Goal: Information Seeking & Learning: Learn about a topic

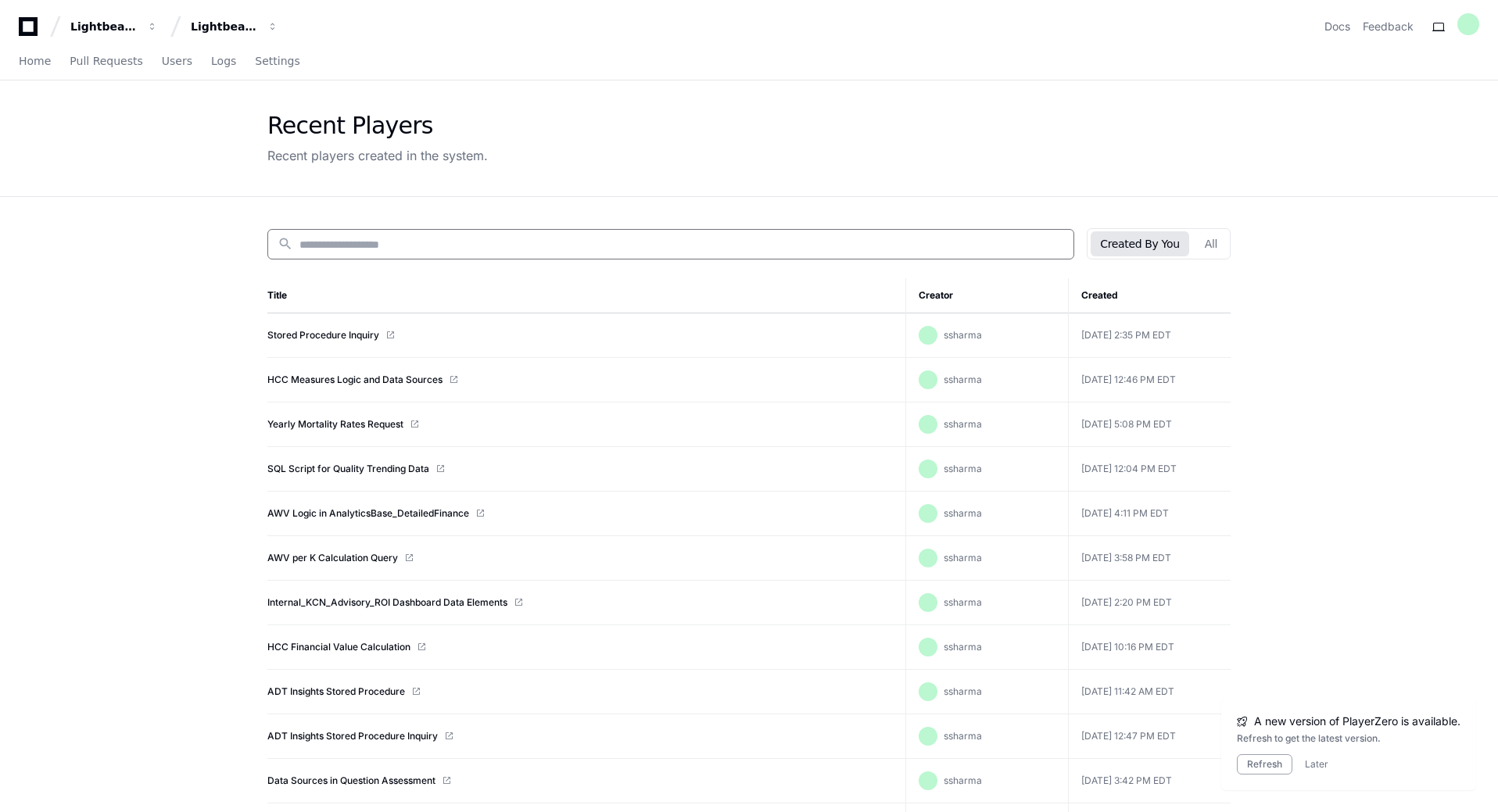
click at [349, 386] on td "HCC Measures Logic and Data Sources" at bounding box center [587, 380] width 638 height 44
click at [346, 376] on link "HCC Measures Logic and Data Sources" at bounding box center [355, 380] width 175 height 12
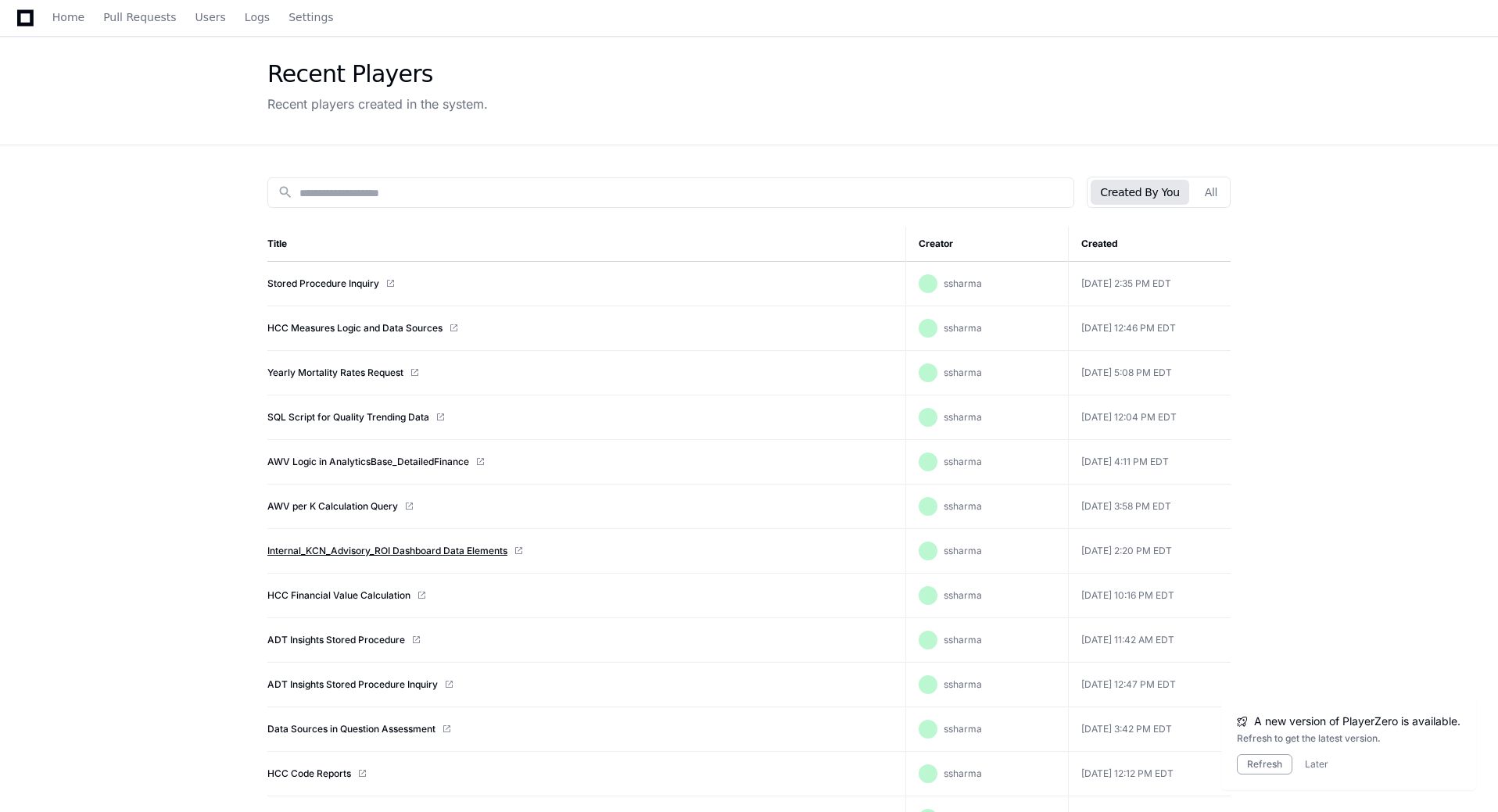
scroll to position [78, 0]
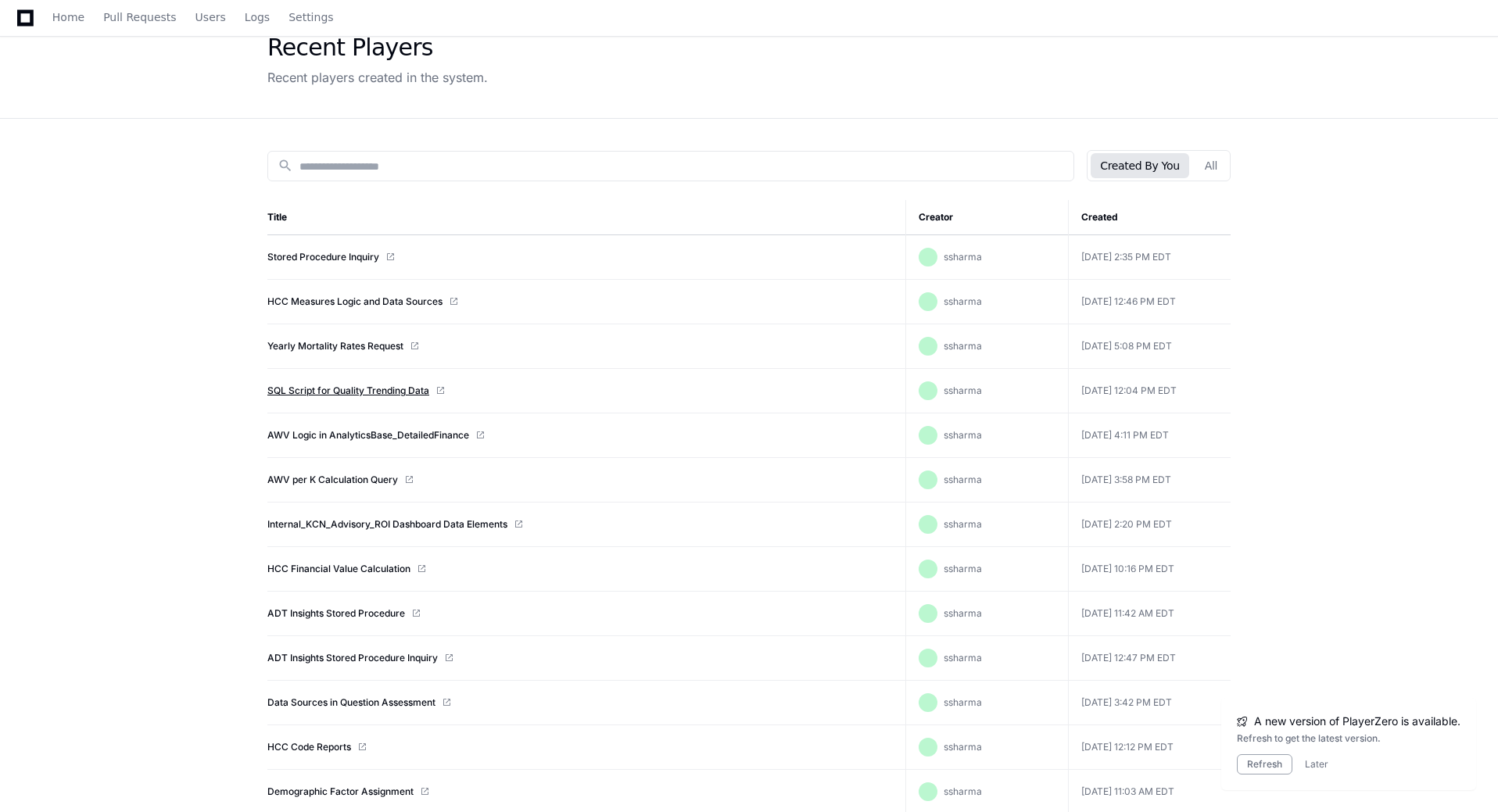
click at [389, 396] on td "SQL Script for Quality Trending Data" at bounding box center [587, 391] width 638 height 44
click at [388, 392] on link "SQL Script for Quality Trending Data" at bounding box center [348, 390] width 162 height 12
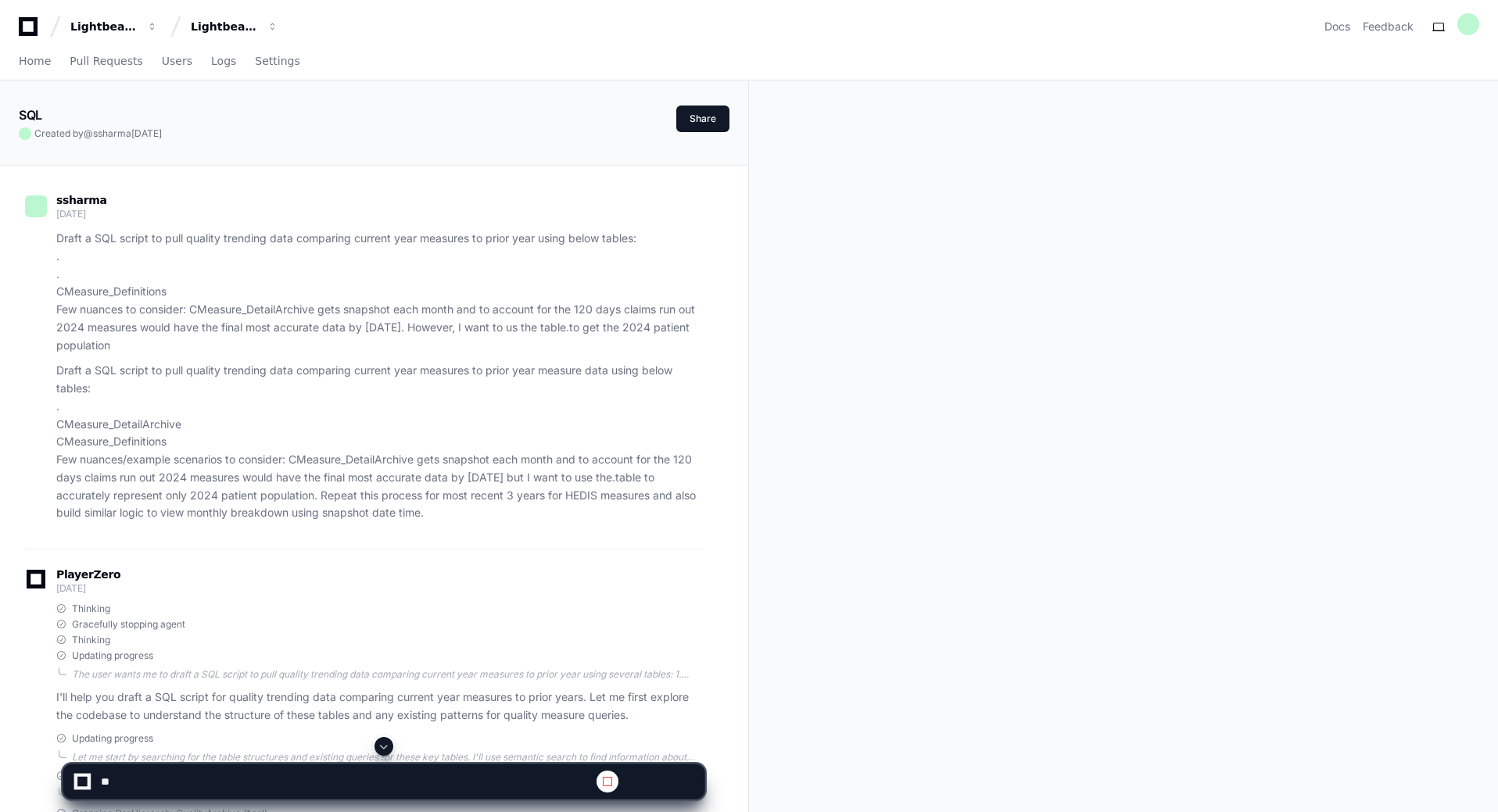
click at [380, 745] on span at bounding box center [384, 746] width 12 height 12
click at [389, 750] on span at bounding box center [384, 746] width 12 height 12
click at [385, 746] on span at bounding box center [384, 746] width 12 height 12
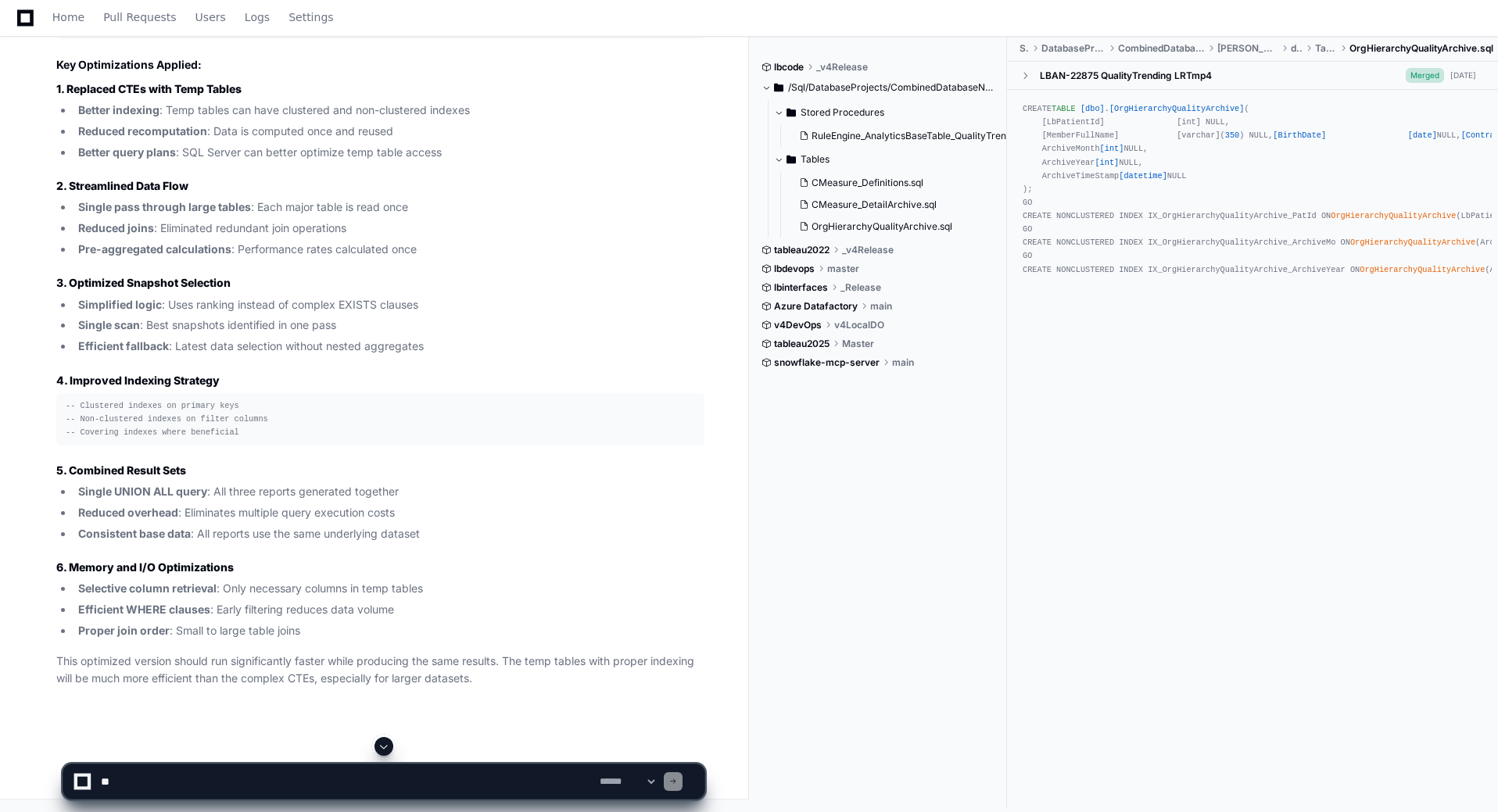
scroll to position [39585, 0]
click at [389, 744] on span at bounding box center [384, 746] width 12 height 12
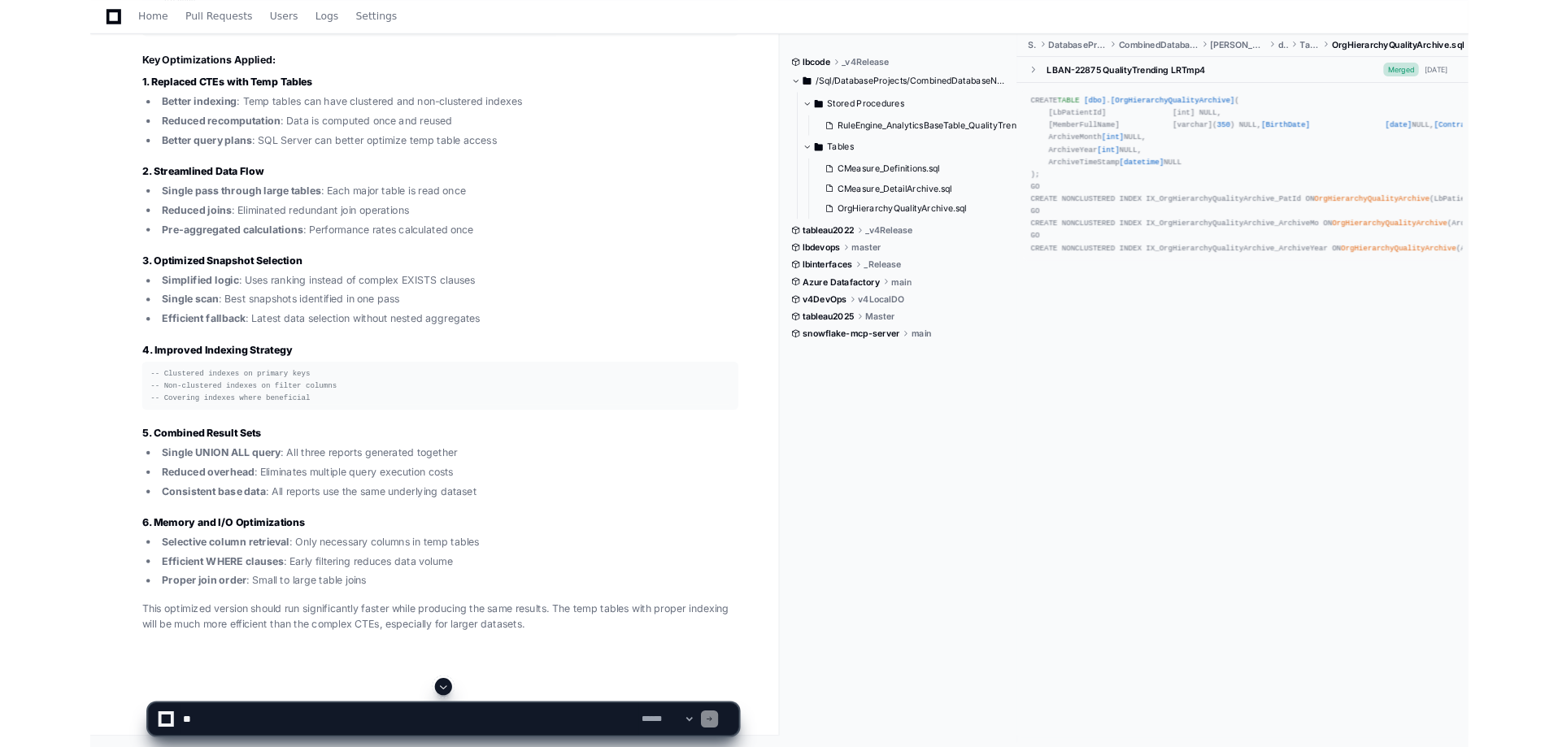
scroll to position [44616, 0]
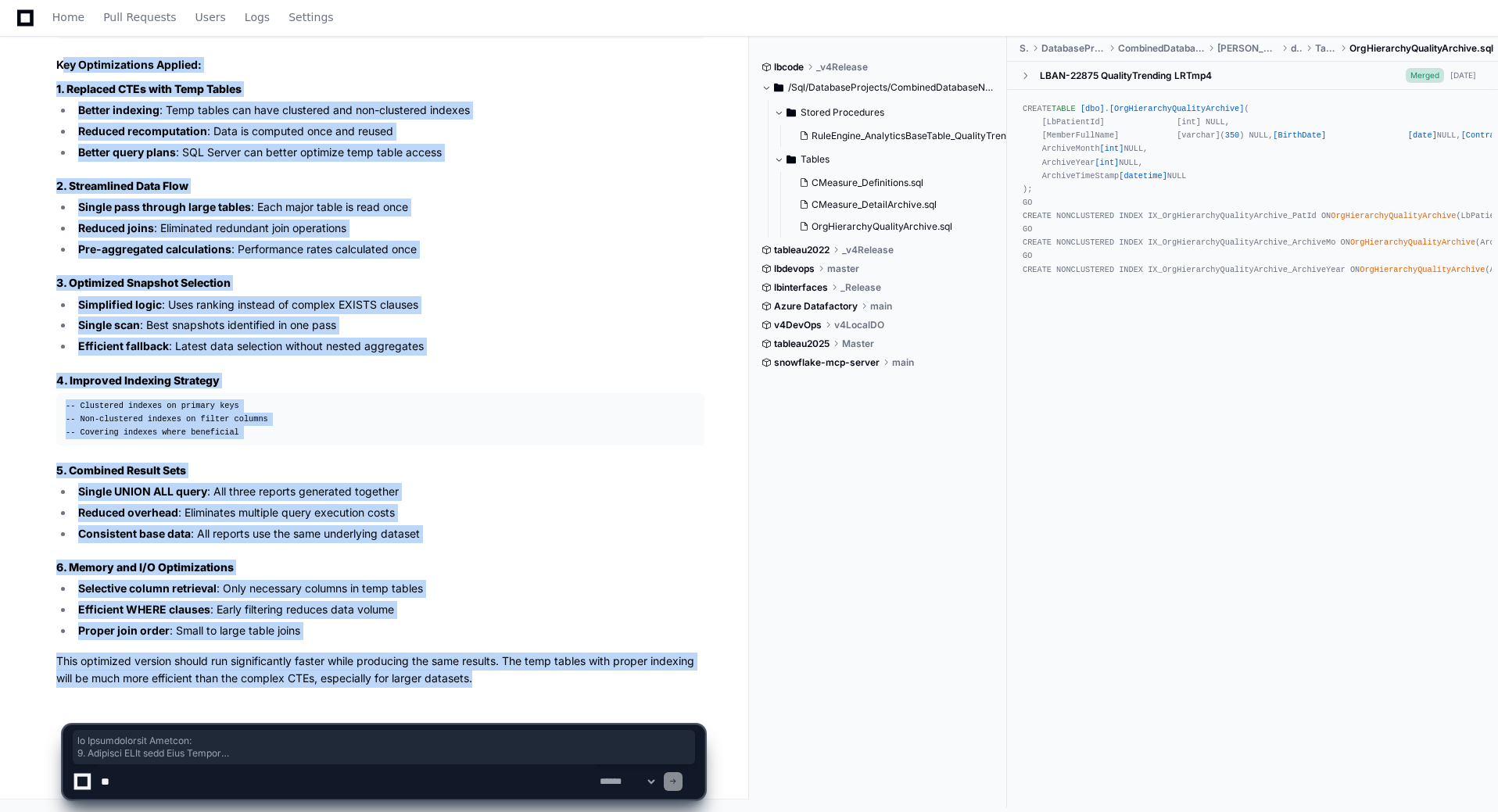
drag, startPoint x: 63, startPoint y: 60, endPoint x: 714, endPoint y: 677, distance: 896.9
click at [577, 492] on li "Single UNION ALL query : All three reports generated together" at bounding box center [388, 492] width 631 height 18
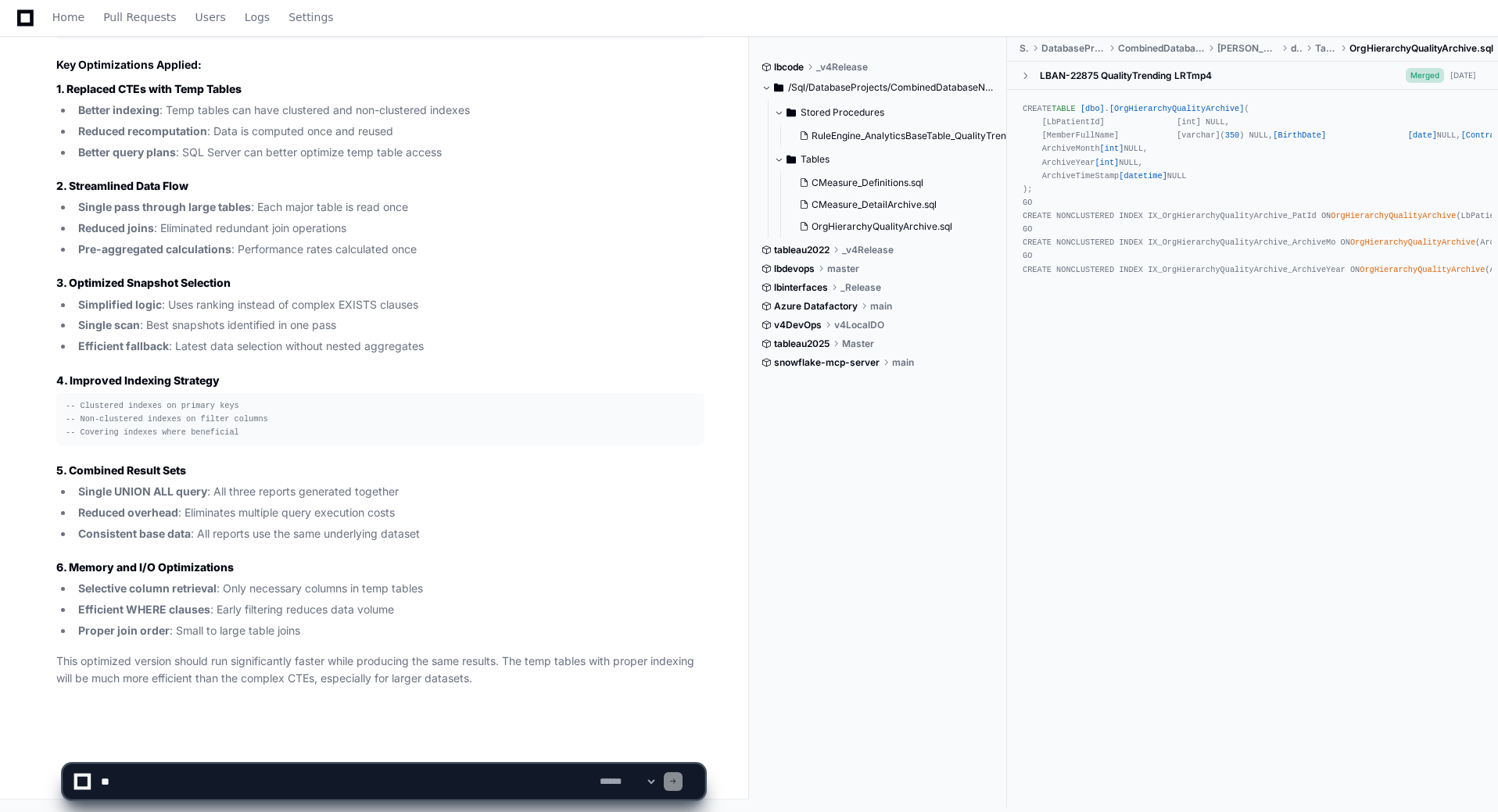
click at [468, 682] on p "This optimized version should run significantly faster while producing the same…" at bounding box center [381, 670] width 648 height 36
